Goal: Task Accomplishment & Management: Use online tool/utility

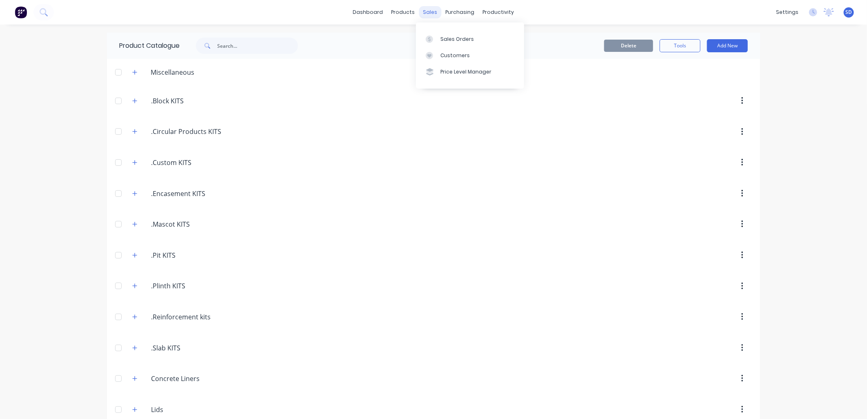
click at [430, 13] on div "sales" at bounding box center [430, 12] width 22 height 12
click at [451, 40] on div "Sales Orders" at bounding box center [457, 39] width 33 height 7
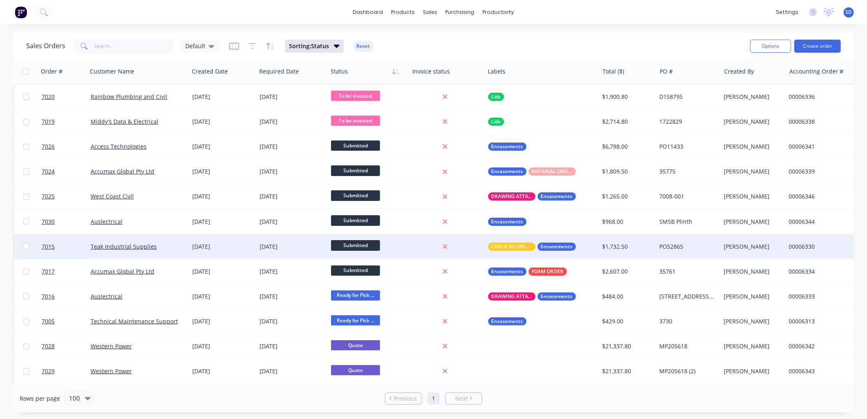
click at [178, 246] on div "Teak Industrial Supplies" at bounding box center [136, 247] width 91 height 8
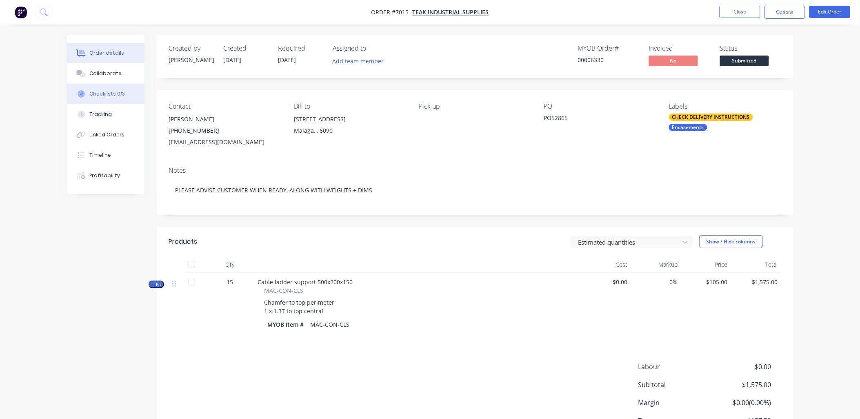
click at [103, 94] on div "Checklists 0/3" at bounding box center [107, 93] width 36 height 7
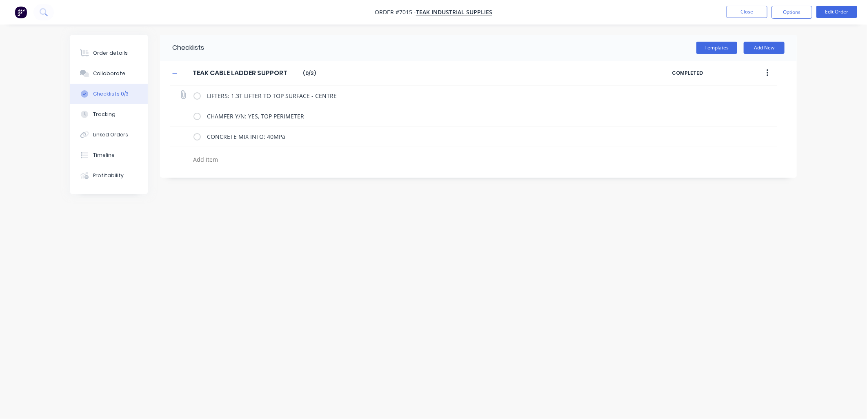
type textarea "x"
click at [751, 13] on button "Close" at bounding box center [747, 12] width 41 height 12
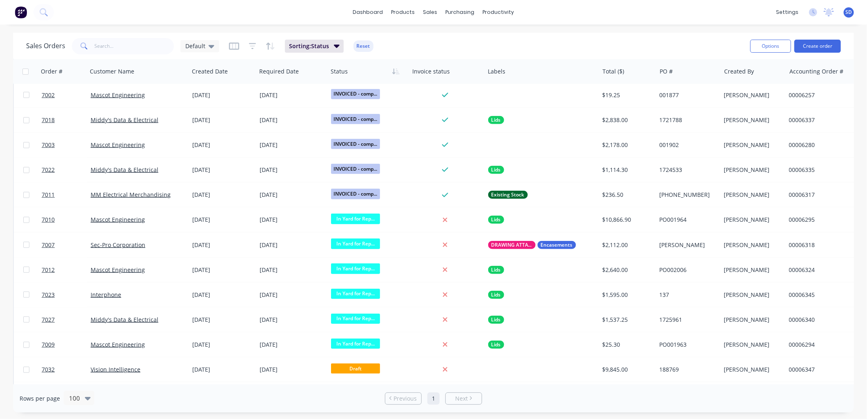
scroll to position [452, 0]
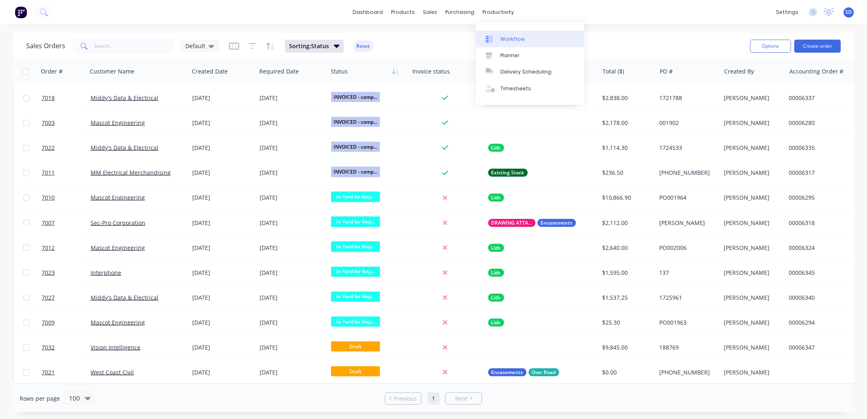
click at [504, 39] on div "Workflow" at bounding box center [513, 39] width 25 height 7
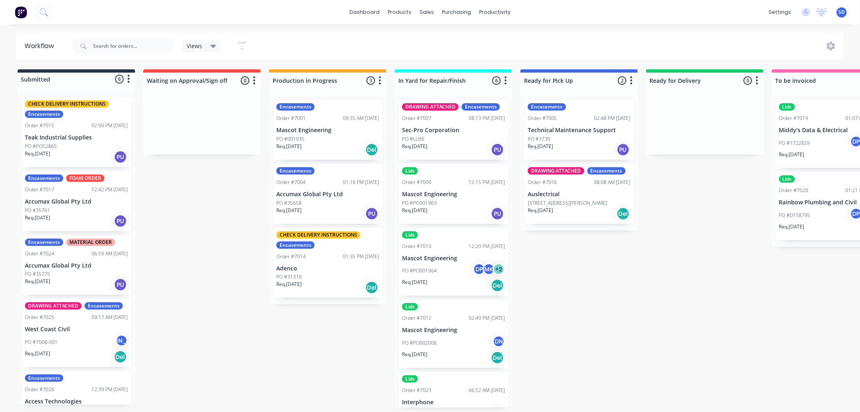
click at [506, 78] on icon "button" at bounding box center [506, 81] width 2 height 10
click at [446, 80] on div at bounding box center [454, 81] width 118 height 16
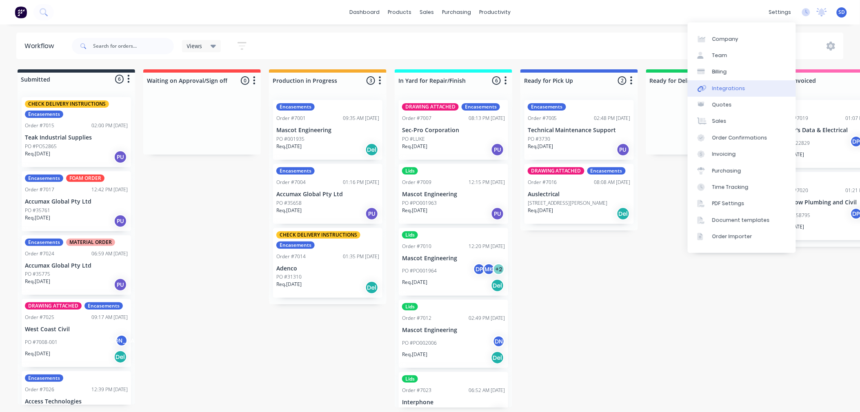
click at [736, 88] on div "Integrations" at bounding box center [729, 88] width 33 height 7
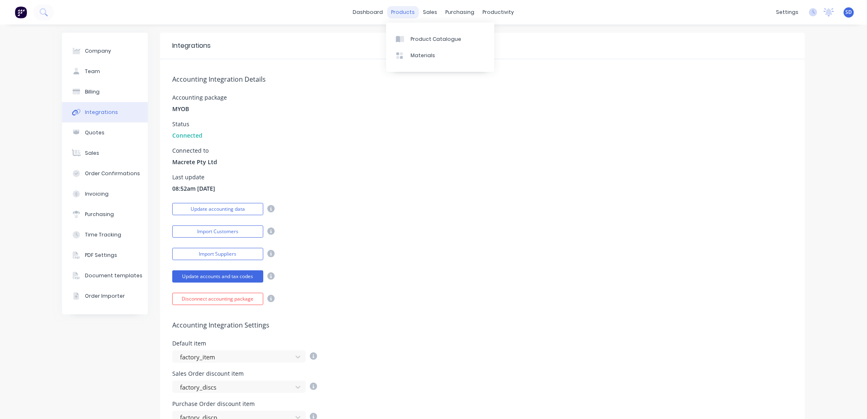
click at [401, 16] on div "products" at bounding box center [404, 12] width 32 height 12
click at [431, 38] on div "Product Catalogue" at bounding box center [436, 39] width 51 height 7
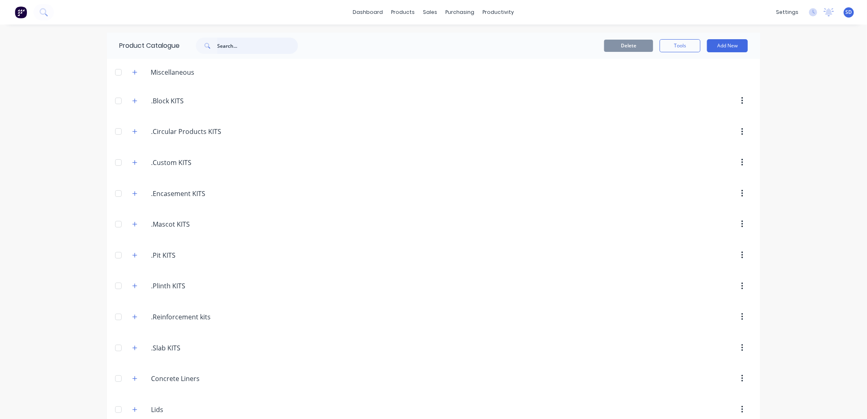
click at [230, 46] on input "text" at bounding box center [257, 46] width 81 height 16
type input "m"
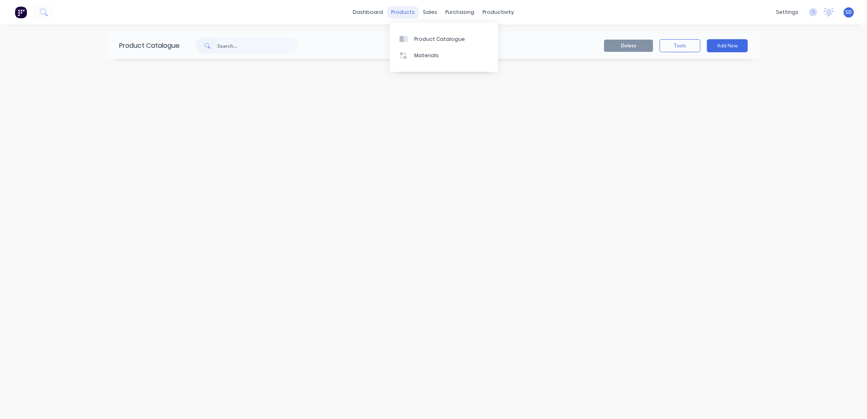
click at [405, 13] on div "products" at bounding box center [404, 12] width 32 height 12
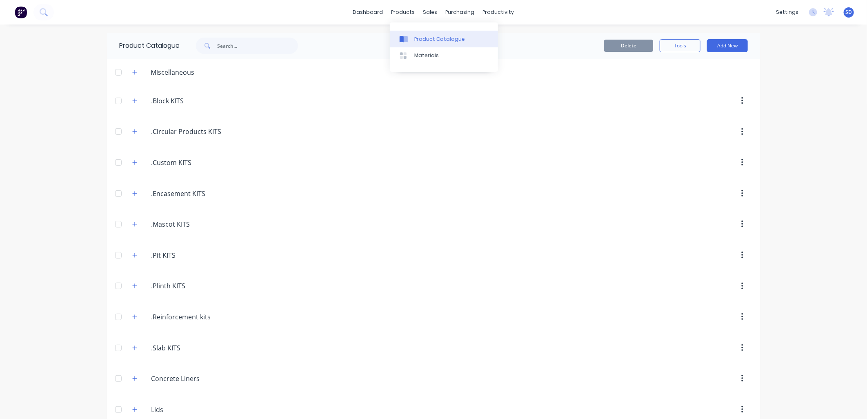
drag, startPoint x: 426, startPoint y: 45, endPoint x: 419, endPoint y: 47, distance: 6.7
click at [426, 45] on link "Product Catalogue" at bounding box center [444, 39] width 108 height 16
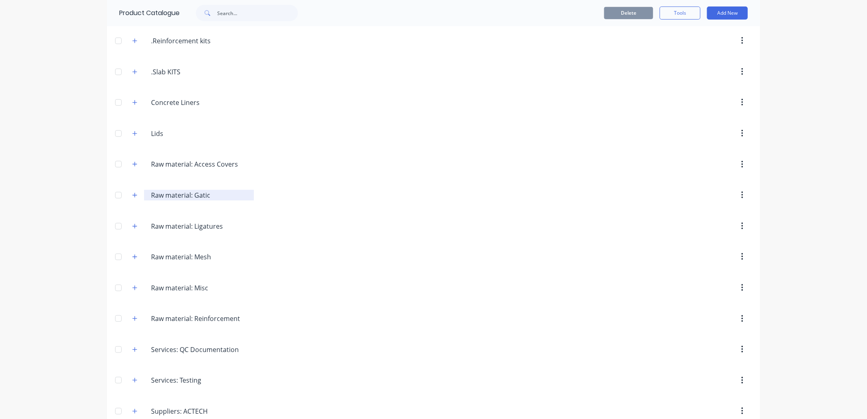
scroll to position [324, 0]
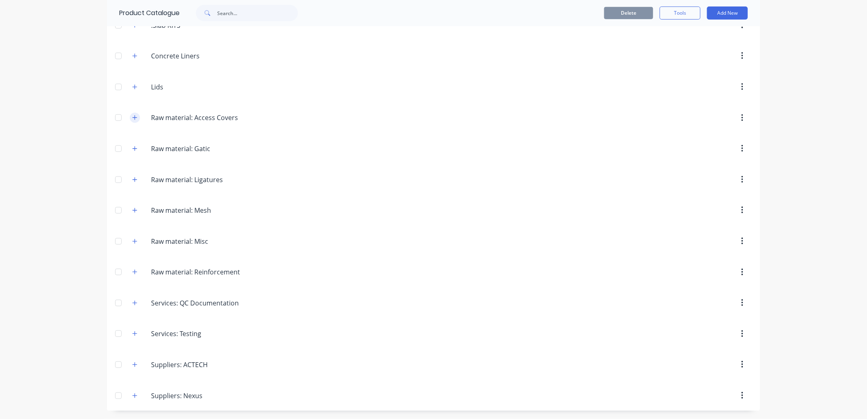
click at [132, 118] on icon "button" at bounding box center [134, 118] width 5 height 6
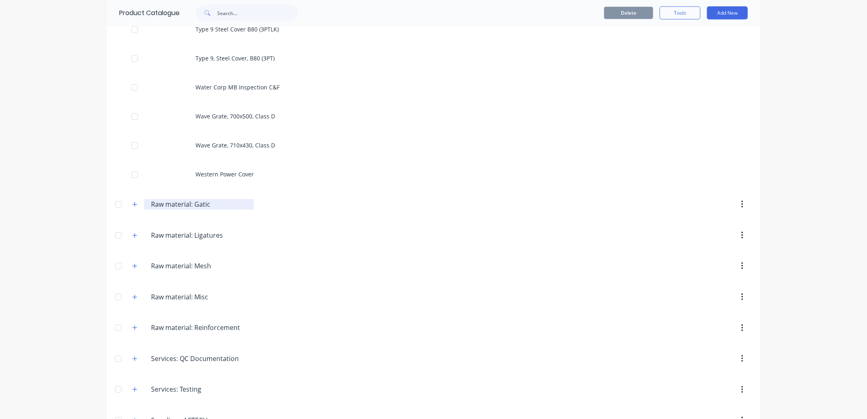
scroll to position [2910, 0]
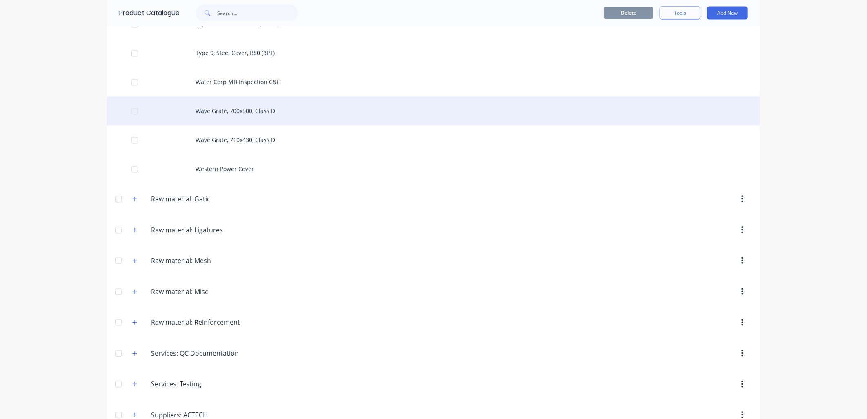
click at [235, 113] on div "Wave Grate, 700x500, Class D" at bounding box center [433, 111] width 653 height 29
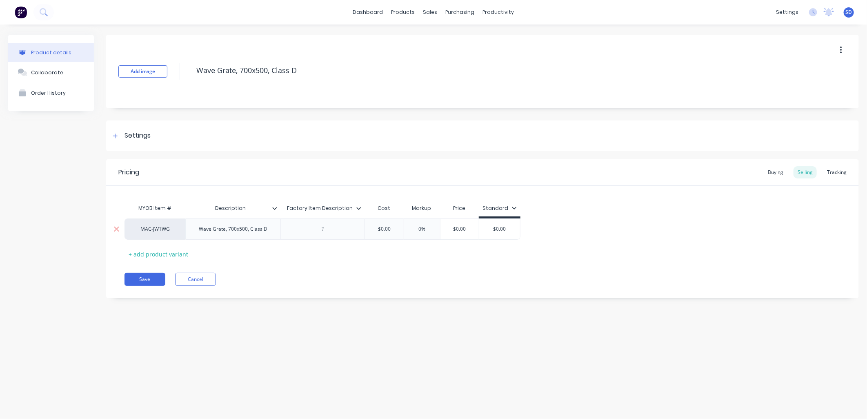
click at [273, 230] on div "Wave Grate, 700x500, Class D" at bounding box center [234, 229] width 82 height 11
click at [230, 230] on div "Wave Grate, 700x500, Class D" at bounding box center [234, 229] width 82 height 11
type textarea "x"
click at [569, 290] on div "Pricing Buying Selling Tracking MYOB Item # Description Factory Item Descriptio…" at bounding box center [482, 228] width 753 height 139
click at [776, 171] on div "Buying" at bounding box center [776, 172] width 24 height 12
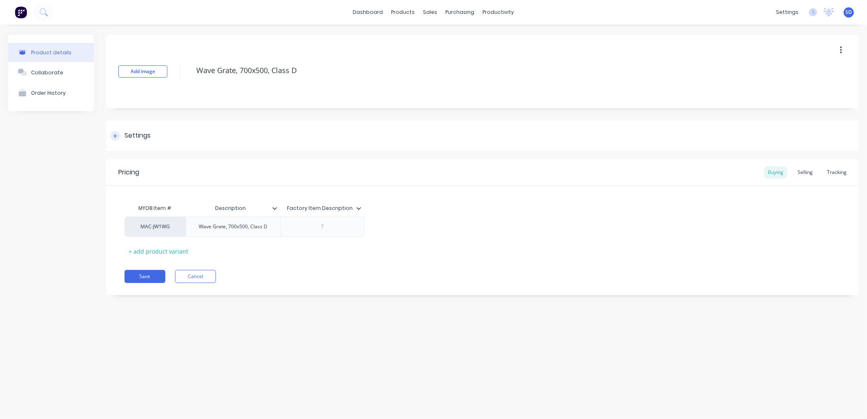
click at [116, 131] on div at bounding box center [115, 136] width 10 height 10
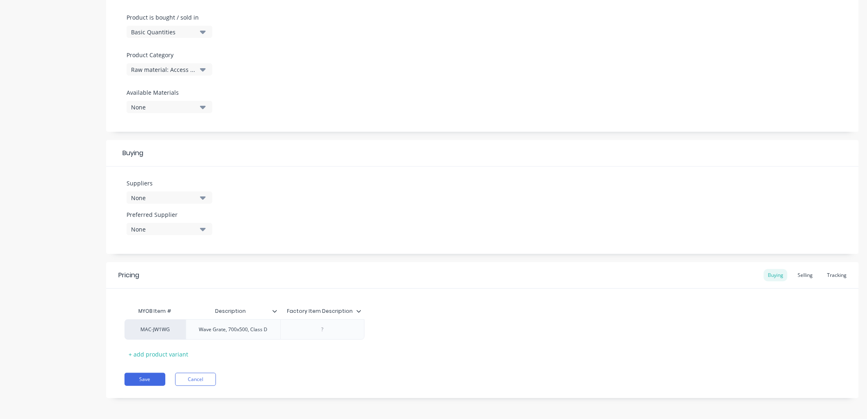
scroll to position [245, 0]
click at [187, 198] on div "None" at bounding box center [163, 196] width 65 height 9
click at [184, 221] on input "text" at bounding box center [193, 221] width 87 height 16
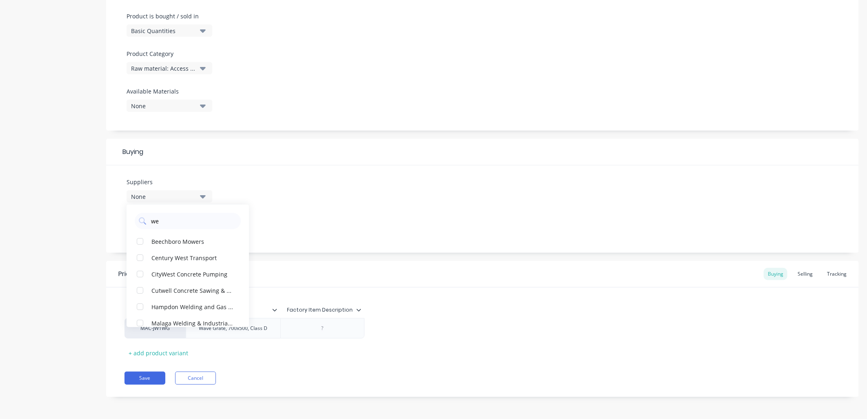
type input "we"
click at [315, 189] on div "Suppliers None we Beechboro Mowers Century West Transport CityWest Concrete Pum…" at bounding box center [482, 208] width 753 height 87
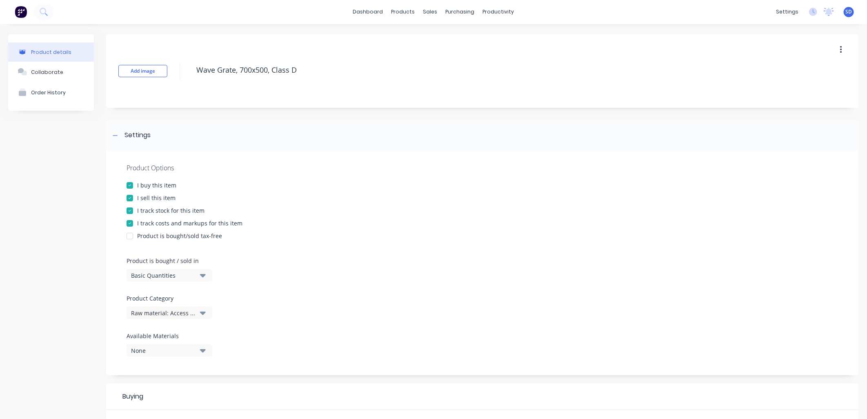
scroll to position [0, 0]
click at [419, 40] on div "Product Catalogue" at bounding box center [436, 39] width 51 height 7
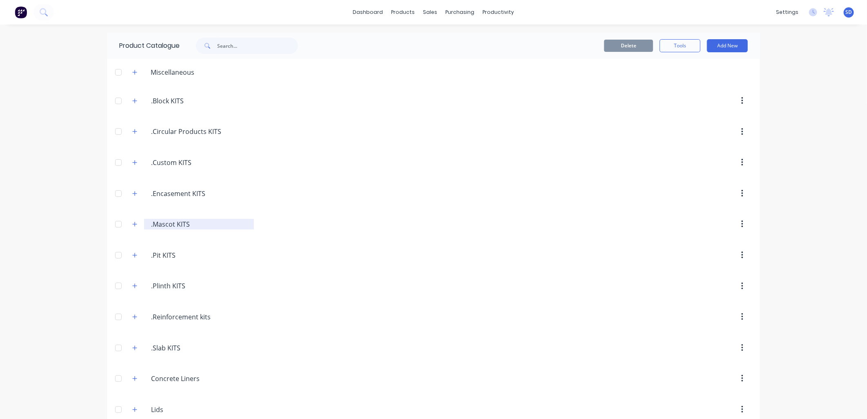
click at [164, 227] on input ".Mascot KITS" at bounding box center [199, 224] width 97 height 10
click at [132, 224] on icon "button" at bounding box center [134, 224] width 5 height 6
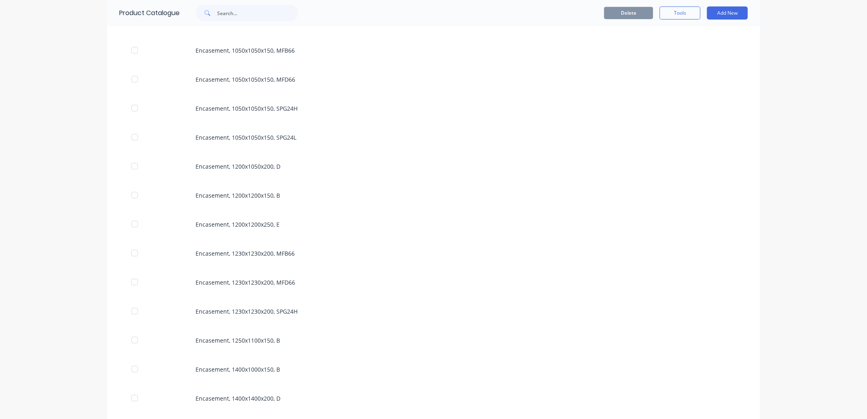
scroll to position [408, 0]
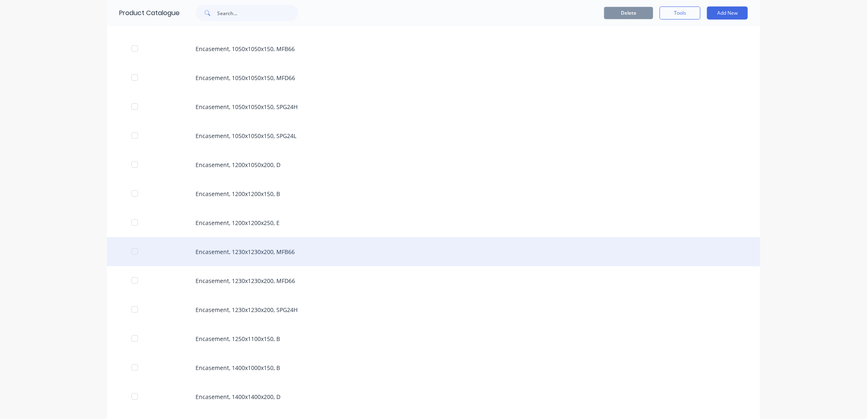
click at [253, 255] on div "Encasement, 1230x1230x200, MFB66" at bounding box center [433, 251] width 653 height 29
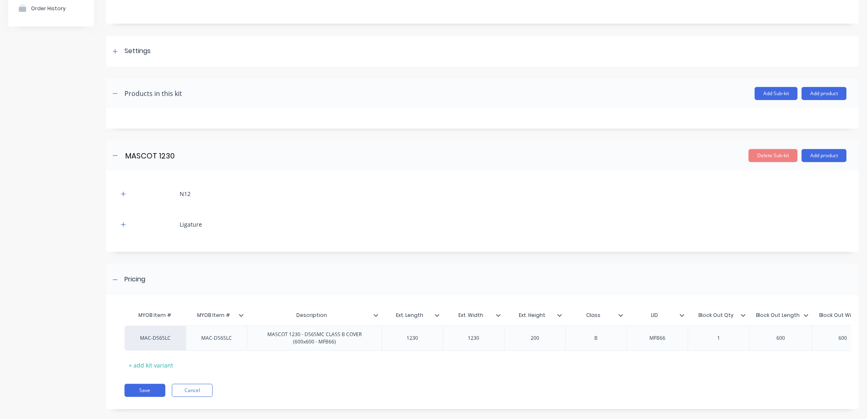
scroll to position [100, 0]
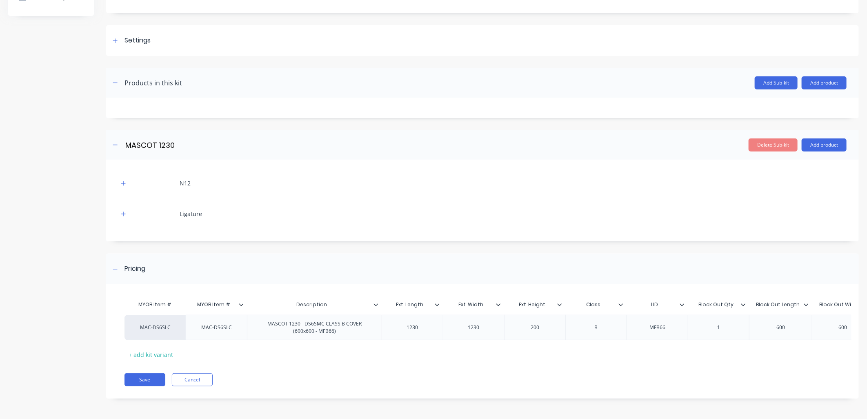
drag, startPoint x: 213, startPoint y: 296, endPoint x: 195, endPoint y: 296, distance: 18.4
click at [195, 301] on input "MYOB Item #" at bounding box center [214, 304] width 56 height 7
type input "Item #"
click at [344, 215] on div "Ligature" at bounding box center [482, 214] width 729 height 22
click at [146, 296] on div "MYOB Item #" at bounding box center [155, 304] width 61 height 16
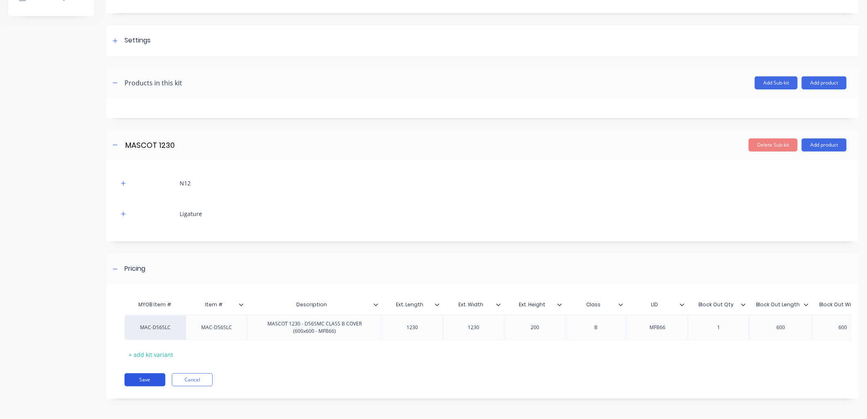
click at [150, 380] on button "Save" at bounding box center [145, 379] width 41 height 13
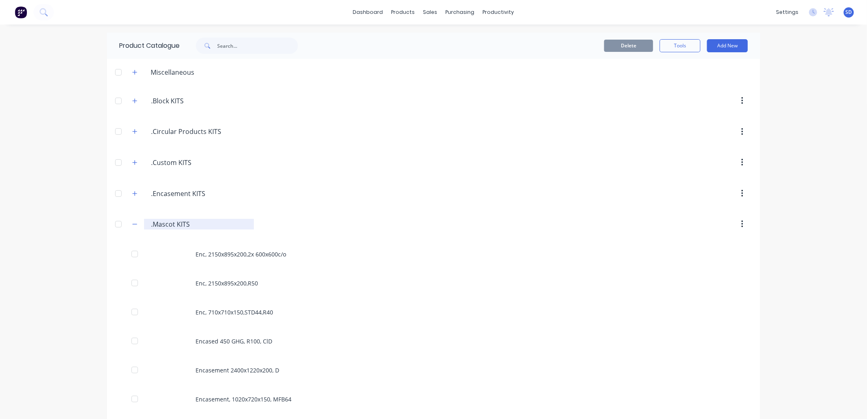
drag, startPoint x: 129, startPoint y: 225, endPoint x: 141, endPoint y: 225, distance: 11.5
click at [133, 225] on icon "button" at bounding box center [135, 224] width 4 height 0
